Goal: Information Seeking & Learning: Learn about a topic

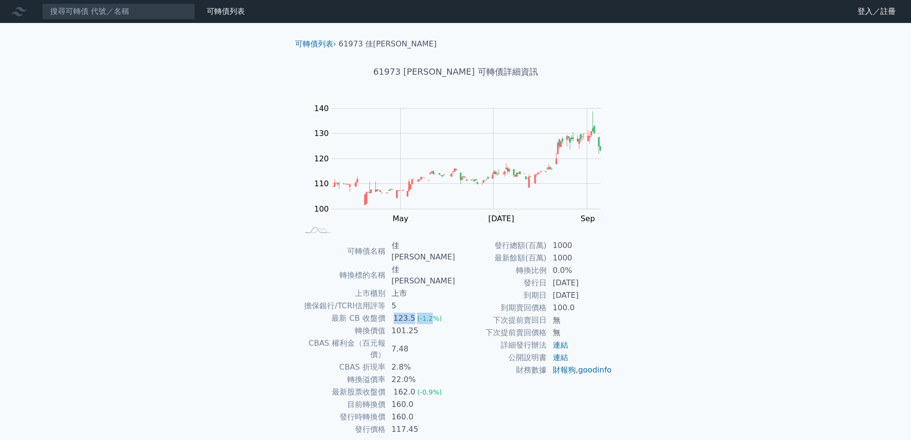
drag, startPoint x: 397, startPoint y: 296, endPoint x: 435, endPoint y: 297, distance: 37.8
click at [435, 312] on td "123.5 (-1.2%)" at bounding box center [421, 318] width 70 height 12
click at [441, 324] on td "101.25" at bounding box center [421, 330] width 70 height 12
click at [435, 337] on td "7.48" at bounding box center [421, 349] width 70 height 24
click at [432, 373] on td "22.0%" at bounding box center [421, 379] width 70 height 12
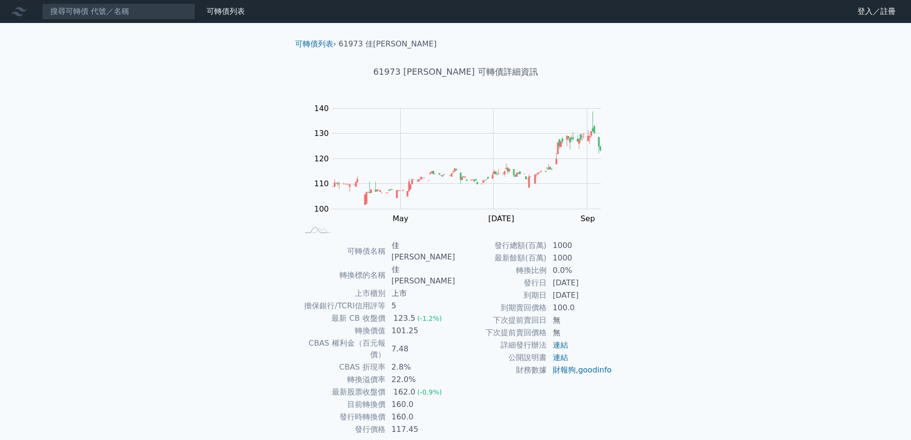
click at [430, 388] on span "(-0.9%)" at bounding box center [429, 392] width 25 height 8
drag, startPoint x: 429, startPoint y: 343, endPoint x: 350, endPoint y: 352, distance: 79.5
click at [350, 352] on tbody "可轉債名稱 佳[PERSON_NAME] 轉換標的名稱 佳[PERSON_NAME] 上市櫃別 上市 擔保銀行/TCRI信用評等 5 最新 CB 收盤價 12…" at bounding box center [377, 337] width 157 height 196
click at [422, 398] on td "160.0" at bounding box center [421, 404] width 70 height 12
drag, startPoint x: 513, startPoint y: 263, endPoint x: 647, endPoint y: 262, distance: 134.0
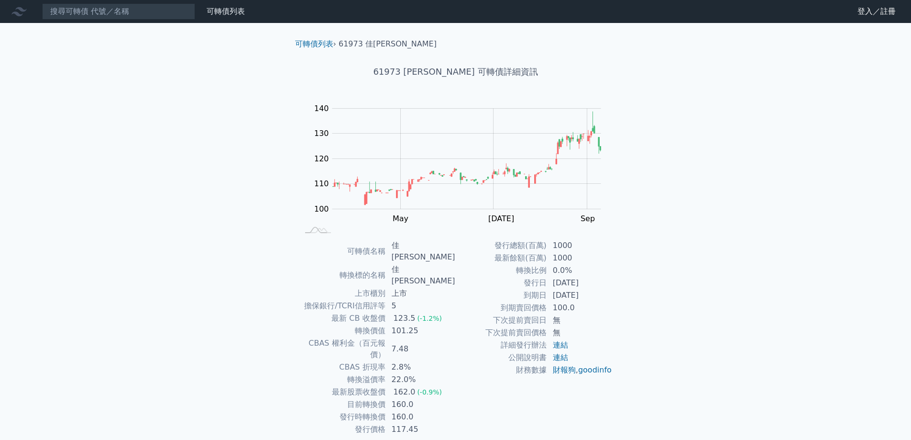
click at [643, 262] on div "可轉債列表 財務數據 可轉債列表 財務數據 登入／註冊 登入／註冊 可轉債列表 › 61973 佳必[PERSON_NAME] 61973 佳[PERSON_…" at bounding box center [455, 238] width 911 height 477
click at [647, 263] on div "可轉債列表 財務數據 可轉債列表 財務數據 登入／註冊 登入／註冊 可轉債列表 › 61973 佳必[PERSON_NAME] 61973 佳[PERSON_…" at bounding box center [455, 238] width 911 height 477
click at [654, 288] on div "可轉債列表 財務數據 可轉債列表 財務數據 登入／註冊 登入／註冊 可轉債列表 › 61973 佳必[PERSON_NAME] 61973 佳[PERSON_…" at bounding box center [455, 238] width 911 height 477
click at [646, 323] on div "可轉債列表 財務數據 可轉債列表 財務數據 登入／註冊 登入／註冊 可轉債列表 › 61973 佳必[PERSON_NAME] 61973 佳[PERSON_…" at bounding box center [455, 238] width 911 height 477
click at [566, 305] on td "100.0" at bounding box center [580, 307] width 66 height 12
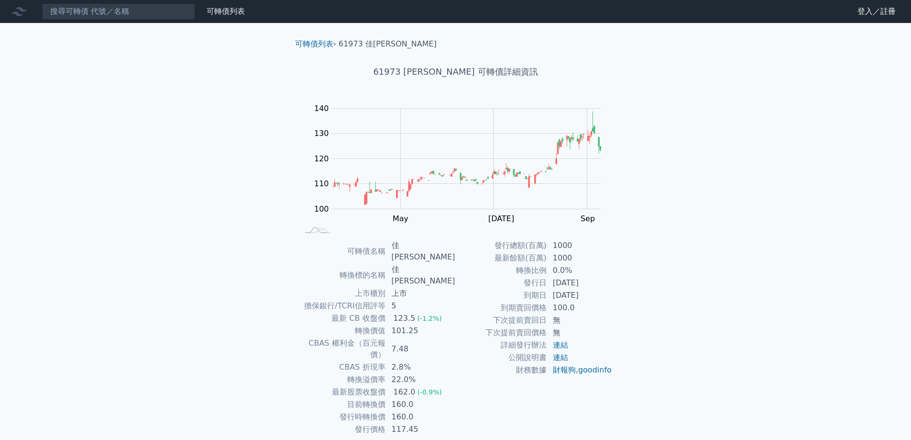
click at [486, 311] on td "到期賣回價格" at bounding box center [501, 307] width 91 height 12
click at [476, 353] on tbody "發行總額(百萬) 1000 最新餘額(百萬) 1000 轉換比例 0.0% 發行日 [DATE] 到期日 [DATE] 到期賣回價格 100.0 下次提前賣回…" at bounding box center [534, 307] width 157 height 137
click at [443, 423] on td "117.45" at bounding box center [421, 429] width 70 height 12
click at [429, 410] on td "160.0" at bounding box center [421, 416] width 70 height 12
click at [412, 398] on td "160.0" at bounding box center [421, 404] width 70 height 12
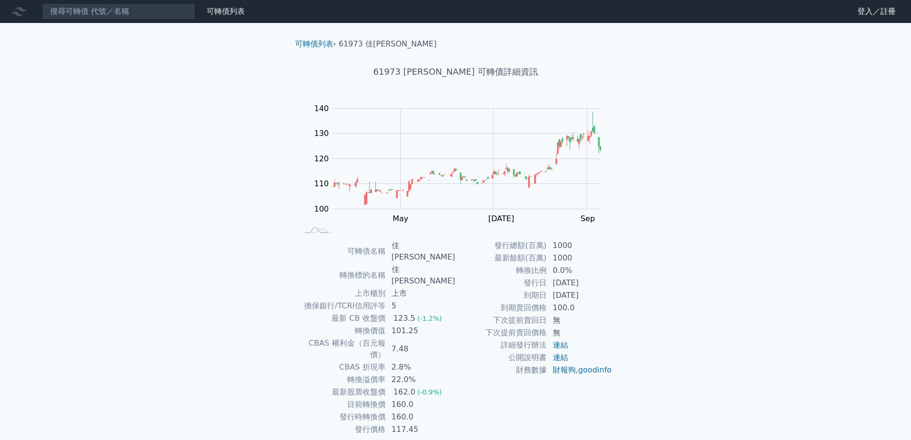
click at [414, 398] on td "160.0" at bounding box center [421, 404] width 70 height 12
click at [397, 398] on td "160.0" at bounding box center [421, 404] width 70 height 12
click at [416, 361] on td "2.8%" at bounding box center [421, 367] width 70 height 12
click at [556, 356] on link "連結" at bounding box center [560, 357] width 15 height 9
